Goal: Transaction & Acquisition: Download file/media

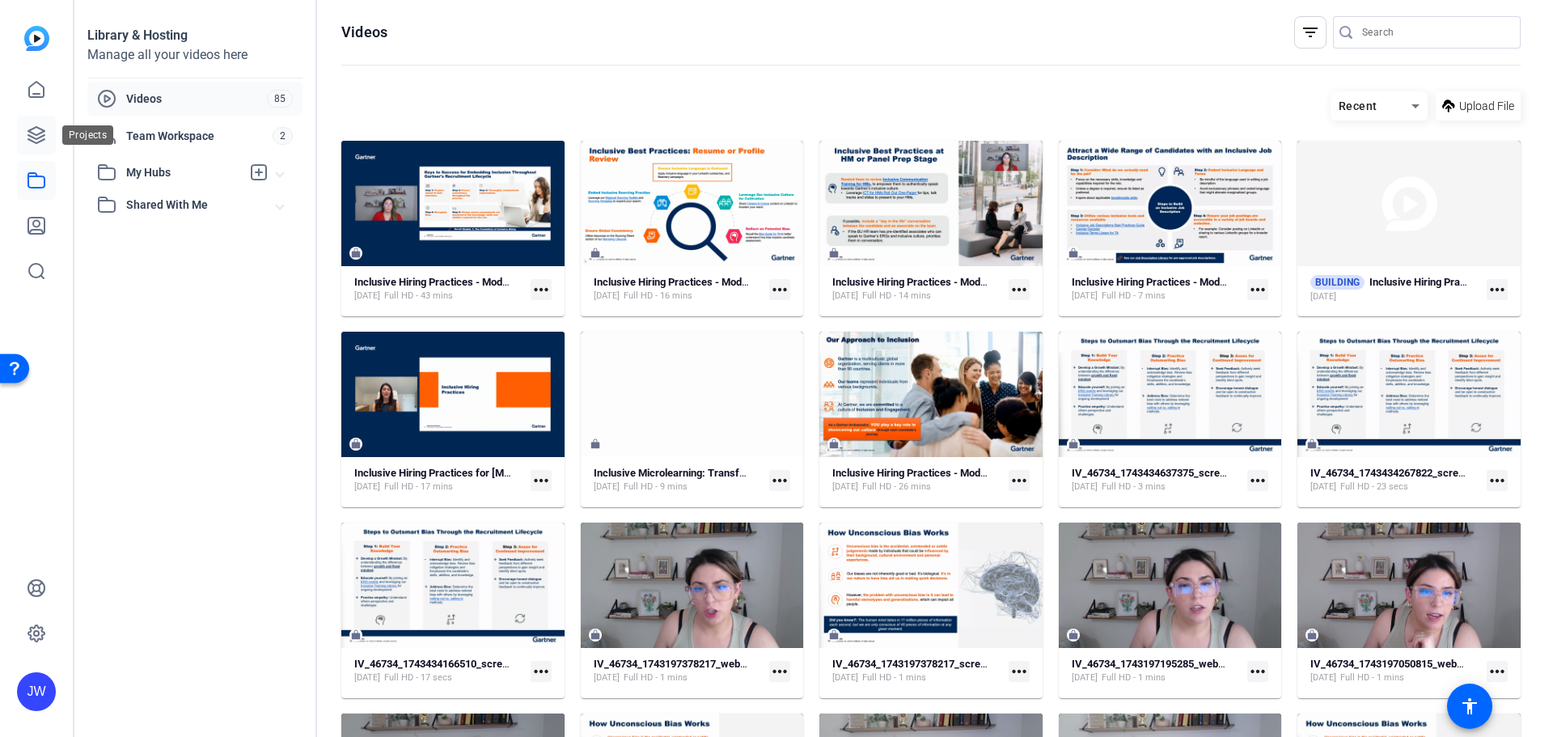
click at [38, 150] on link at bounding box center [36, 135] width 39 height 39
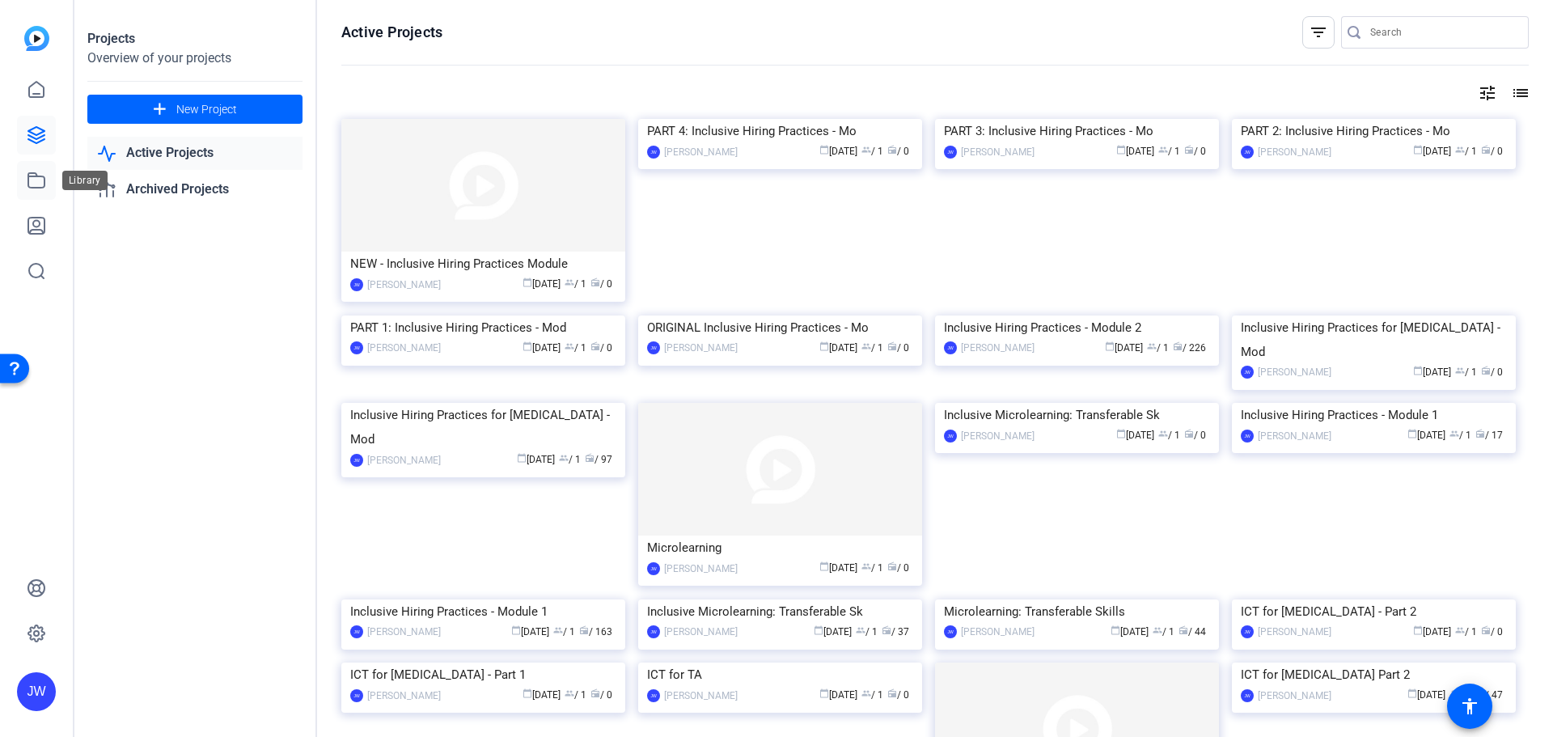
click at [51, 169] on link at bounding box center [36, 180] width 39 height 39
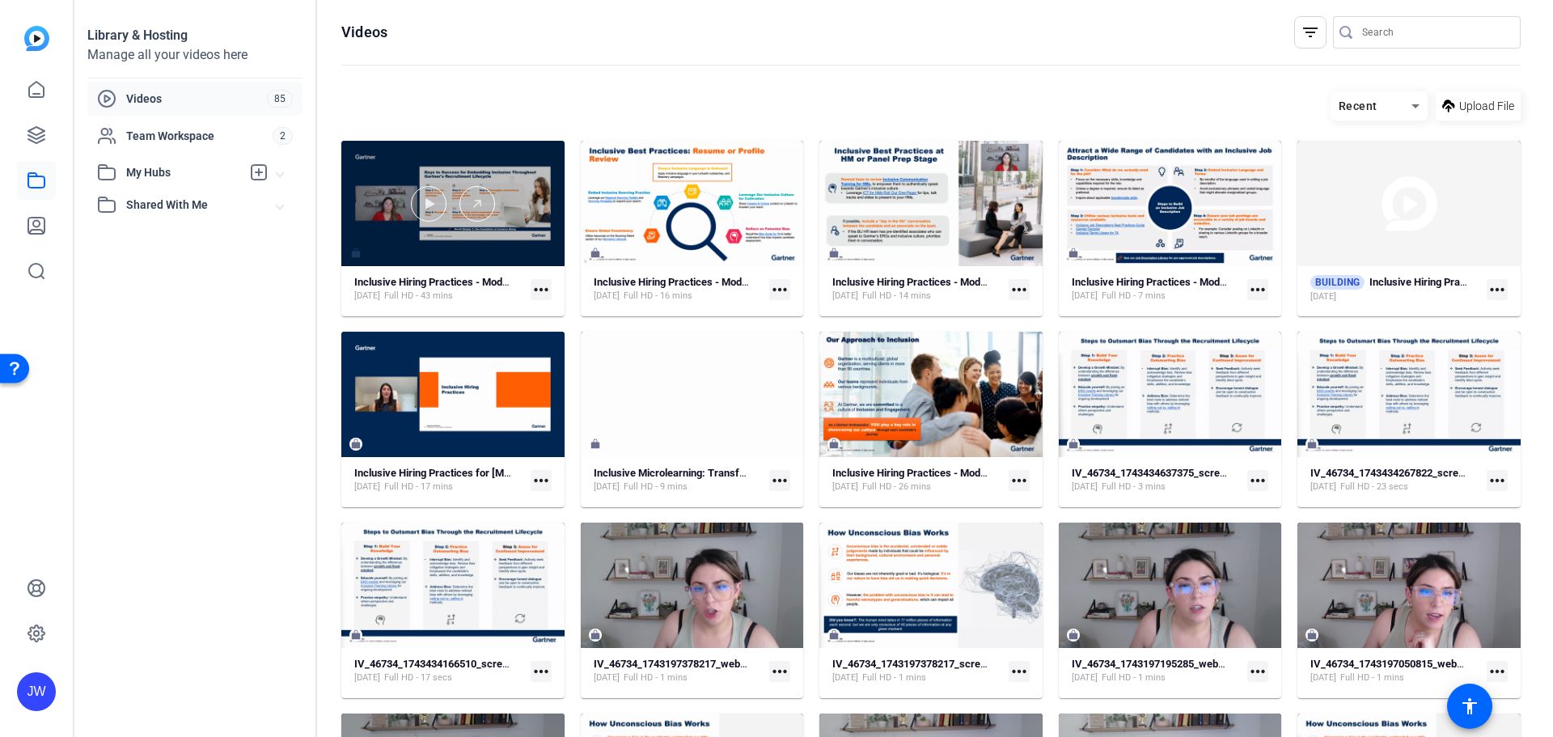
click at [455, 158] on div at bounding box center [452, 203] width 223 height 125
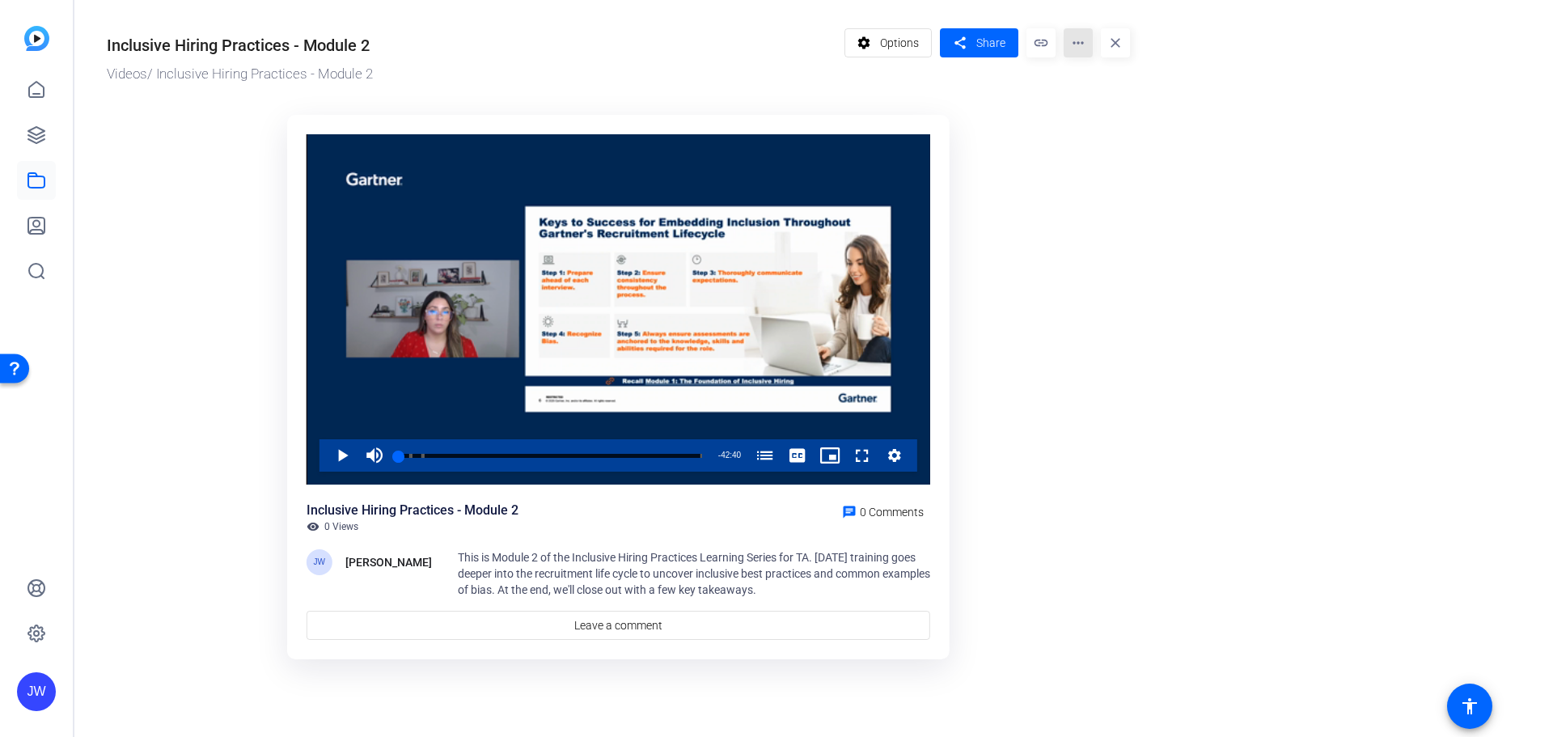
click at [1086, 44] on mat-icon "more_horiz" at bounding box center [1078, 42] width 29 height 29
click at [1089, 126] on span "Download" at bounding box center [1110, 132] width 67 height 19
